Goal: Task Accomplishment & Management: Complete application form

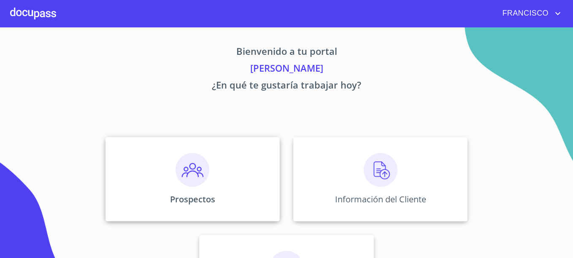
click at [203, 176] on img at bounding box center [193, 170] width 34 height 34
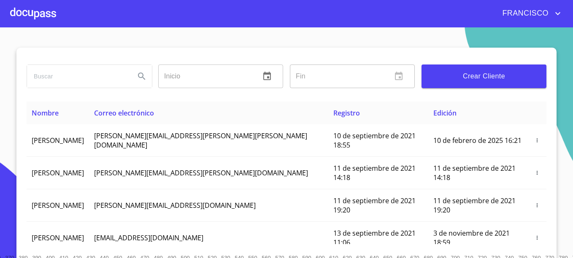
click at [487, 83] on button "Crear Cliente" at bounding box center [484, 77] width 125 height 24
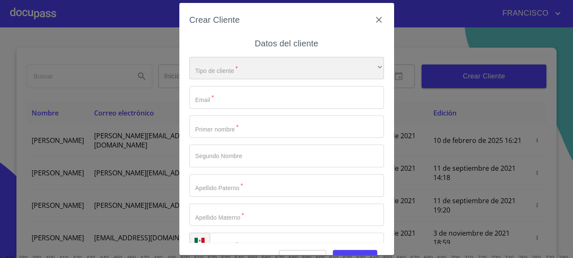
click at [225, 71] on div "​" at bounding box center [286, 68] width 195 height 23
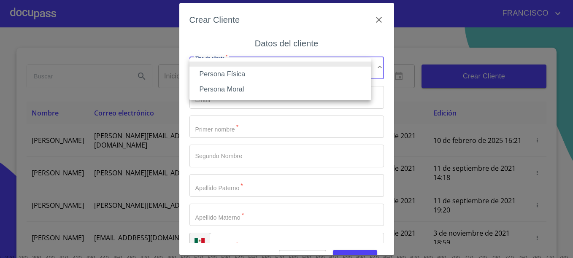
click at [237, 74] on li "Persona Física" at bounding box center [280, 74] width 182 height 15
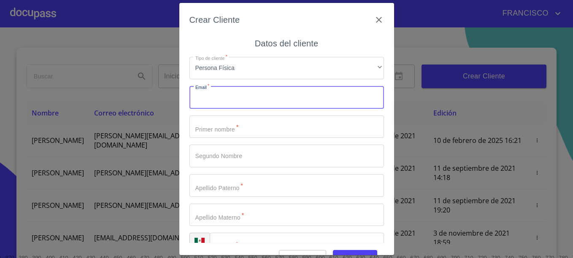
click at [227, 104] on input "Tipo de cliente   *" at bounding box center [286, 97] width 195 height 23
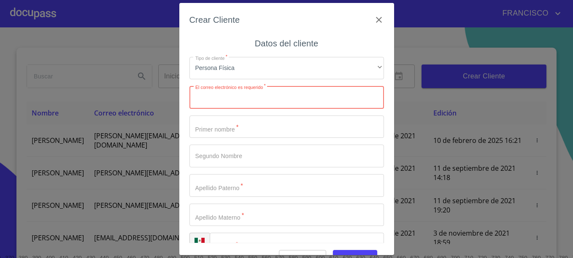
paste input "[EMAIL_ADDRESS][DOMAIN_NAME]"
type input "[EMAIL_ADDRESS][DOMAIN_NAME]"
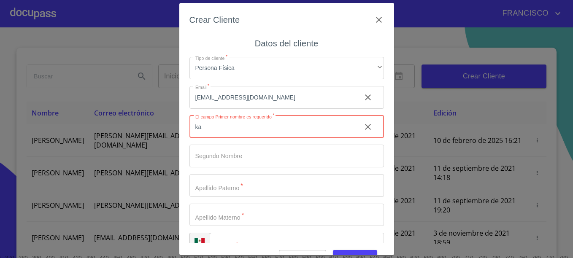
type input "k"
type input "[PERSON_NAME]"
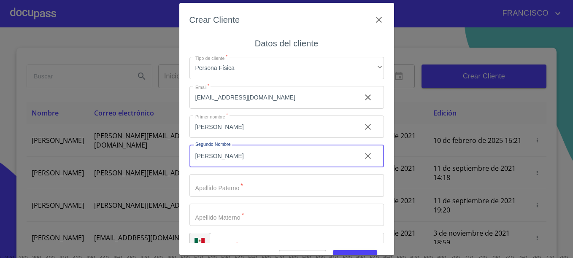
type input "[PERSON_NAME]"
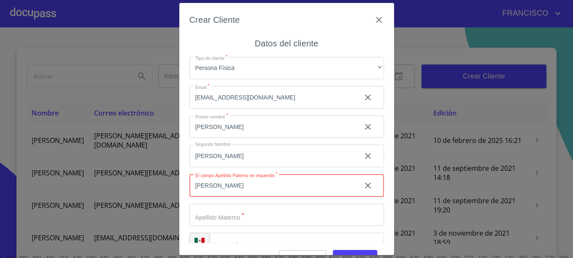
type input "[PERSON_NAME]"
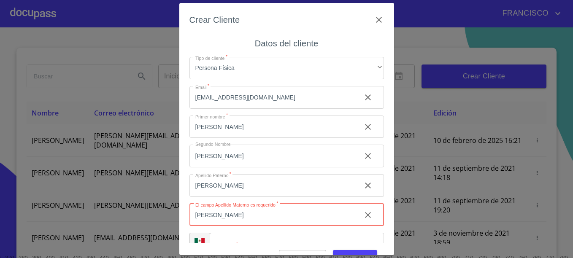
type input "[PERSON_NAME]"
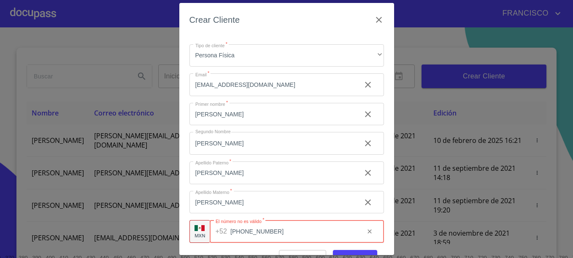
type input "[PHONE_NUMBER]"
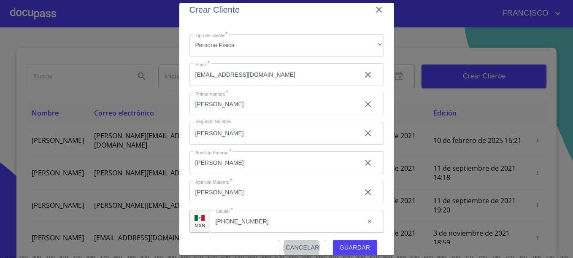
scroll to position [19, 0]
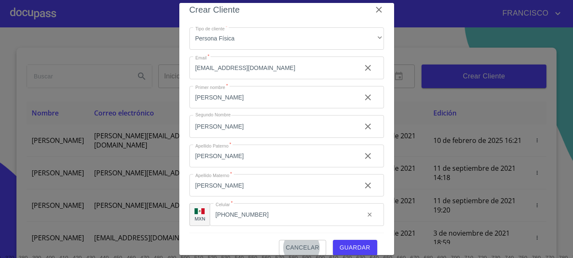
click at [355, 247] on span "Guardar" at bounding box center [355, 248] width 31 height 11
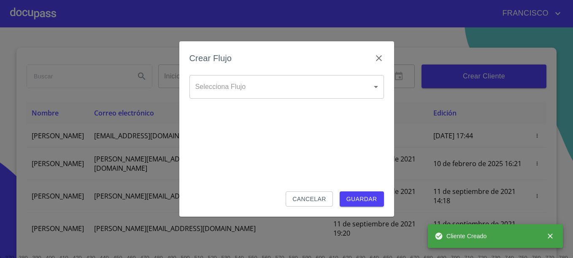
click at [303, 86] on body "[PERSON_NAME] ​ Fin ​ Crear Cliente Nombre Correo electrónico Registro Edición …" at bounding box center [286, 129] width 573 height 258
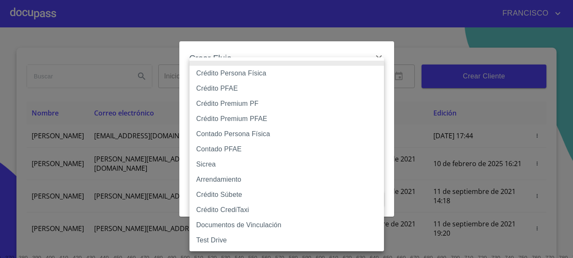
click at [236, 73] on li "Crédito Persona Física" at bounding box center [286, 73] width 195 height 15
type input "6009fb3c7d1714eb8809aa97"
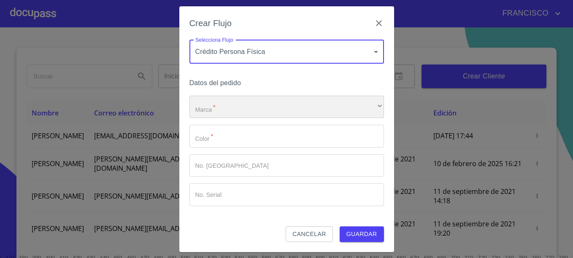
click at [228, 105] on div "​" at bounding box center [286, 107] width 195 height 23
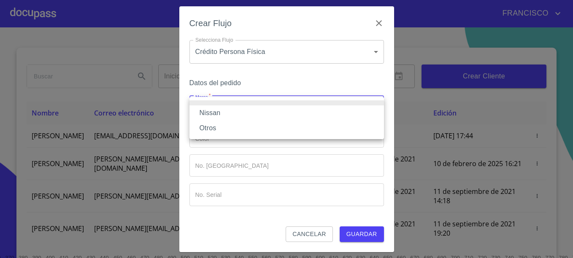
click at [205, 115] on li "Nissan" at bounding box center [286, 112] width 195 height 15
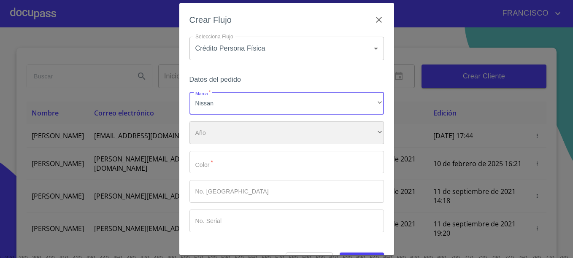
click at [249, 132] on div "​" at bounding box center [286, 133] width 195 height 23
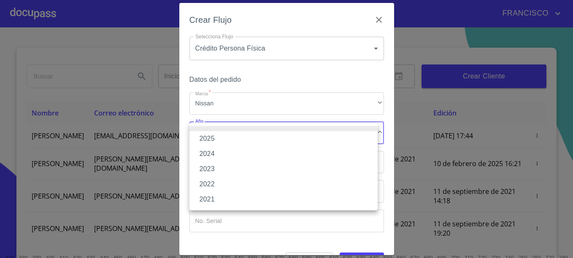
click at [210, 137] on li "2025" at bounding box center [283, 138] width 188 height 15
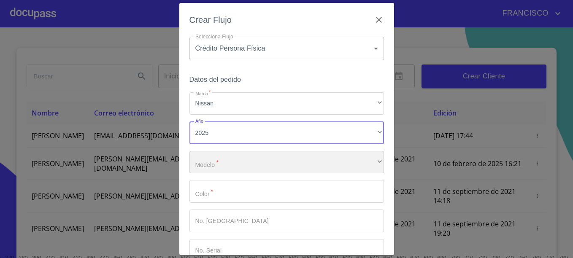
click at [223, 162] on div "​" at bounding box center [286, 162] width 195 height 23
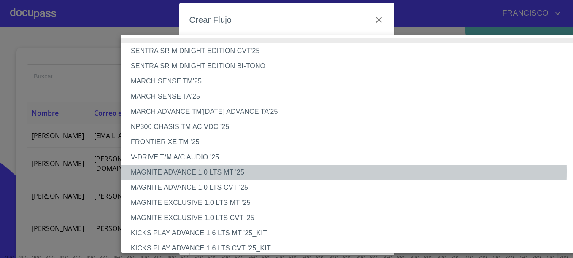
click at [224, 172] on li "MAGNITE ADVANCE 1.0 LTS MT '25" at bounding box center [356, 172] width 471 height 15
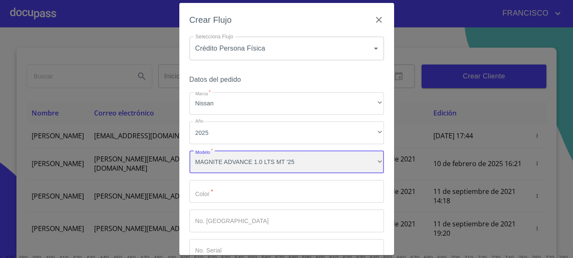
scroll to position [52, 0]
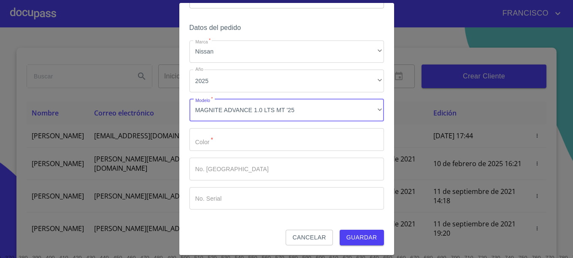
click at [218, 146] on input "Marca   *" at bounding box center [286, 139] width 195 height 23
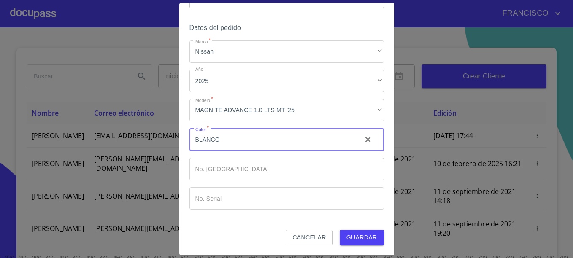
type input "BLANCO"
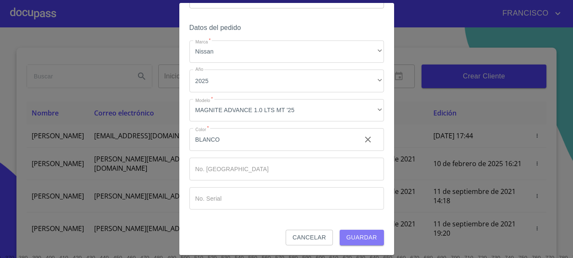
click at [363, 238] on span "Guardar" at bounding box center [361, 238] width 31 height 11
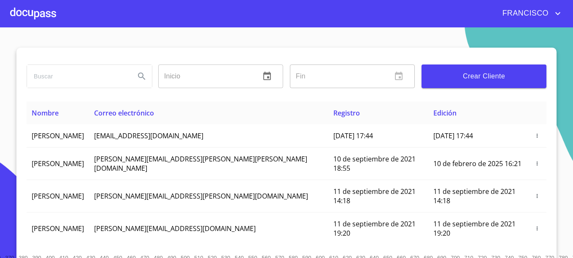
click at [31, 17] on div at bounding box center [33, 13] width 46 height 27
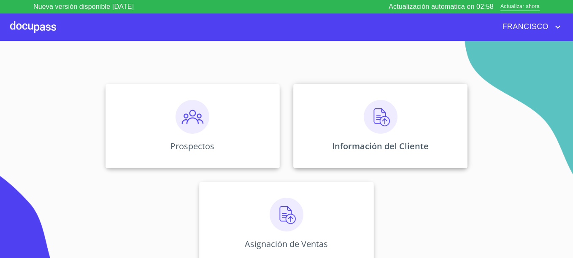
scroll to position [68, 0]
click at [384, 121] on img at bounding box center [381, 116] width 34 height 34
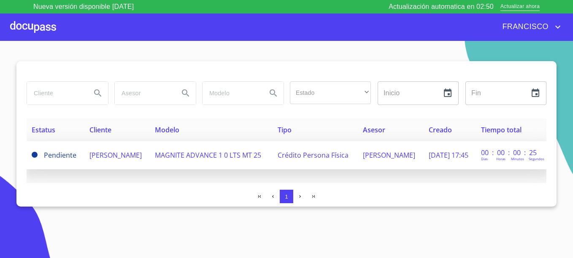
click at [89, 157] on span "[PERSON_NAME]" at bounding box center [115, 155] width 52 height 9
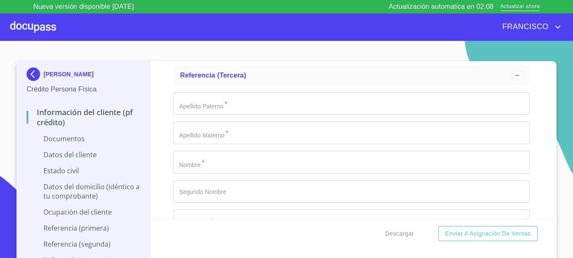
scroll to position [3196, 0]
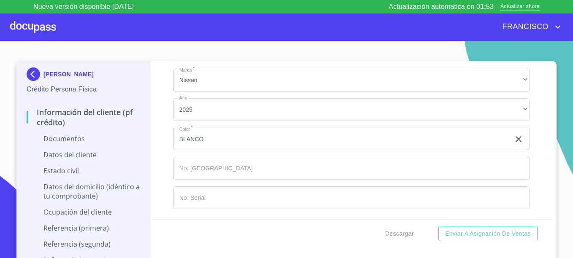
click at [51, 30] on div at bounding box center [33, 27] width 46 height 27
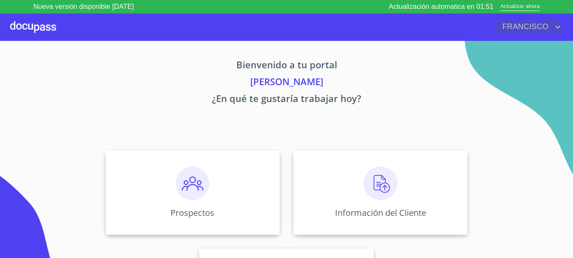
click at [522, 32] on span "FRANCISCO" at bounding box center [524, 27] width 57 height 14
click at [547, 33] on li "Salir" at bounding box center [549, 26] width 27 height 15
